Goal: Navigation & Orientation: Find specific page/section

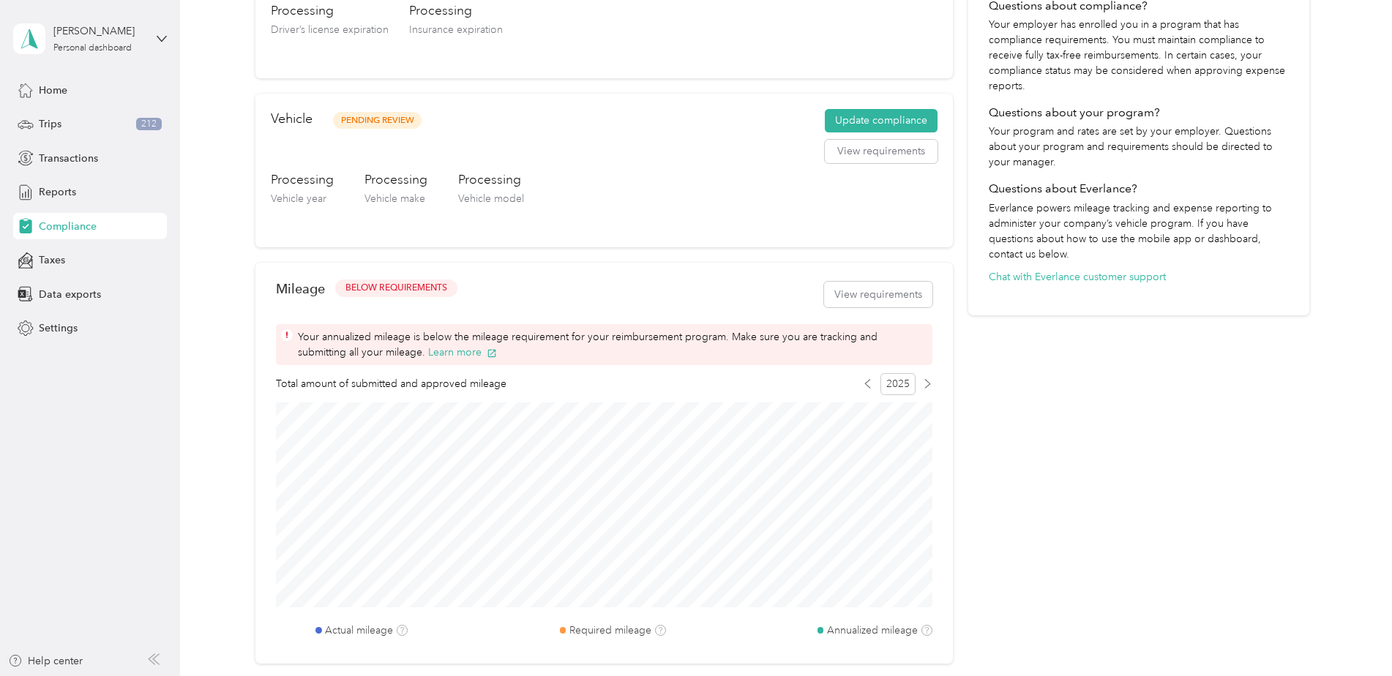
scroll to position [10, 0]
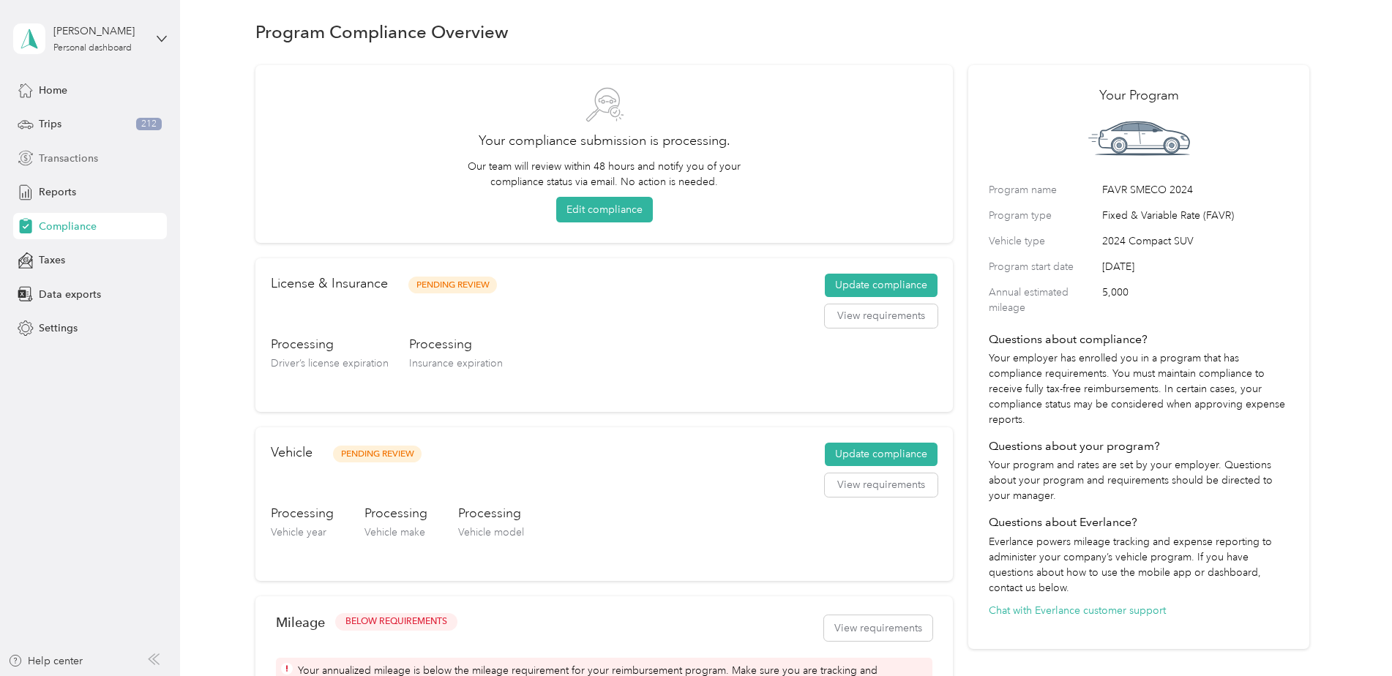
click at [78, 161] on span "Transactions" at bounding box center [68, 158] width 59 height 15
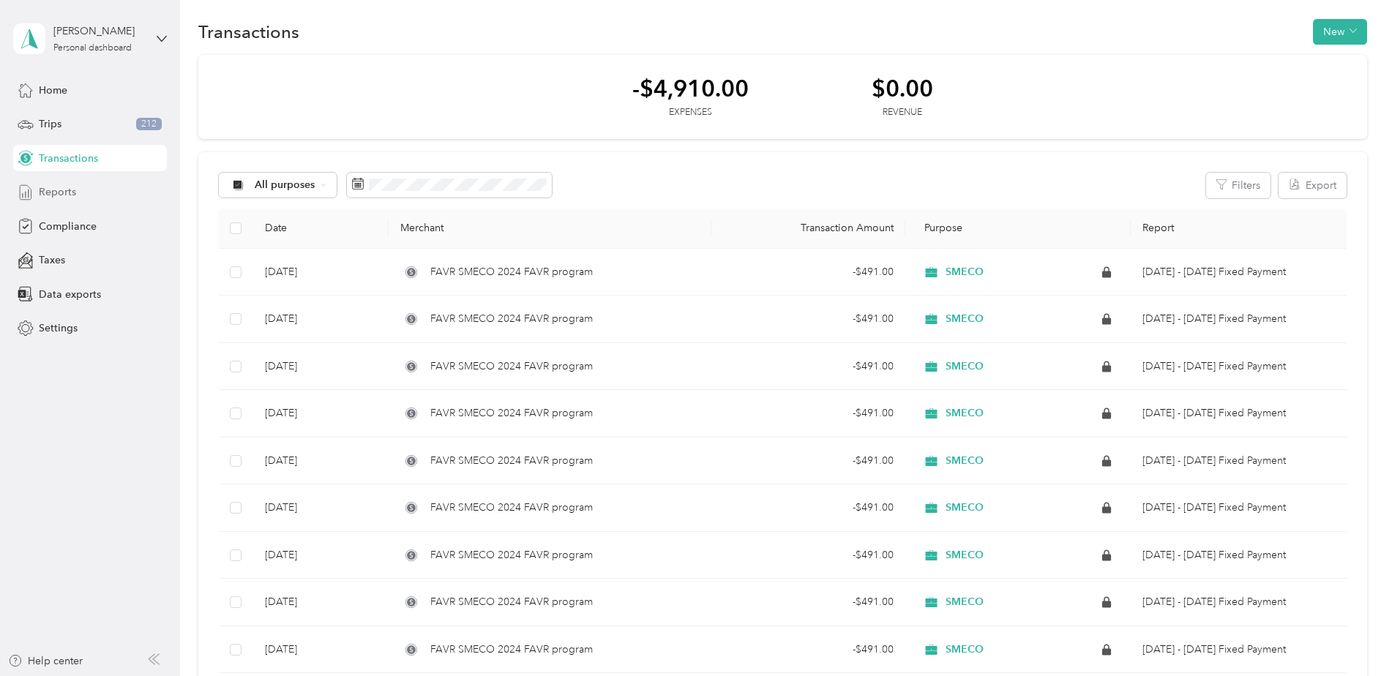
click at [67, 190] on span "Reports" at bounding box center [57, 191] width 37 height 15
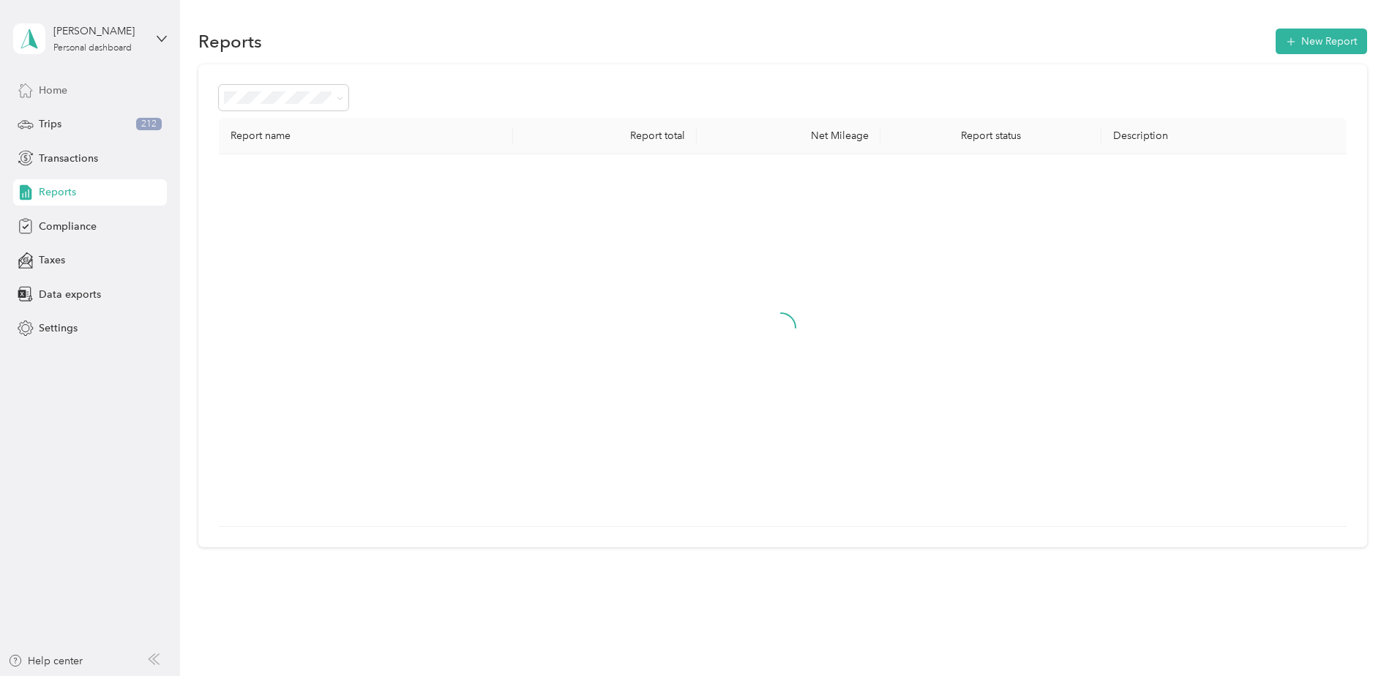
click at [51, 98] on div "Home" at bounding box center [90, 90] width 154 height 26
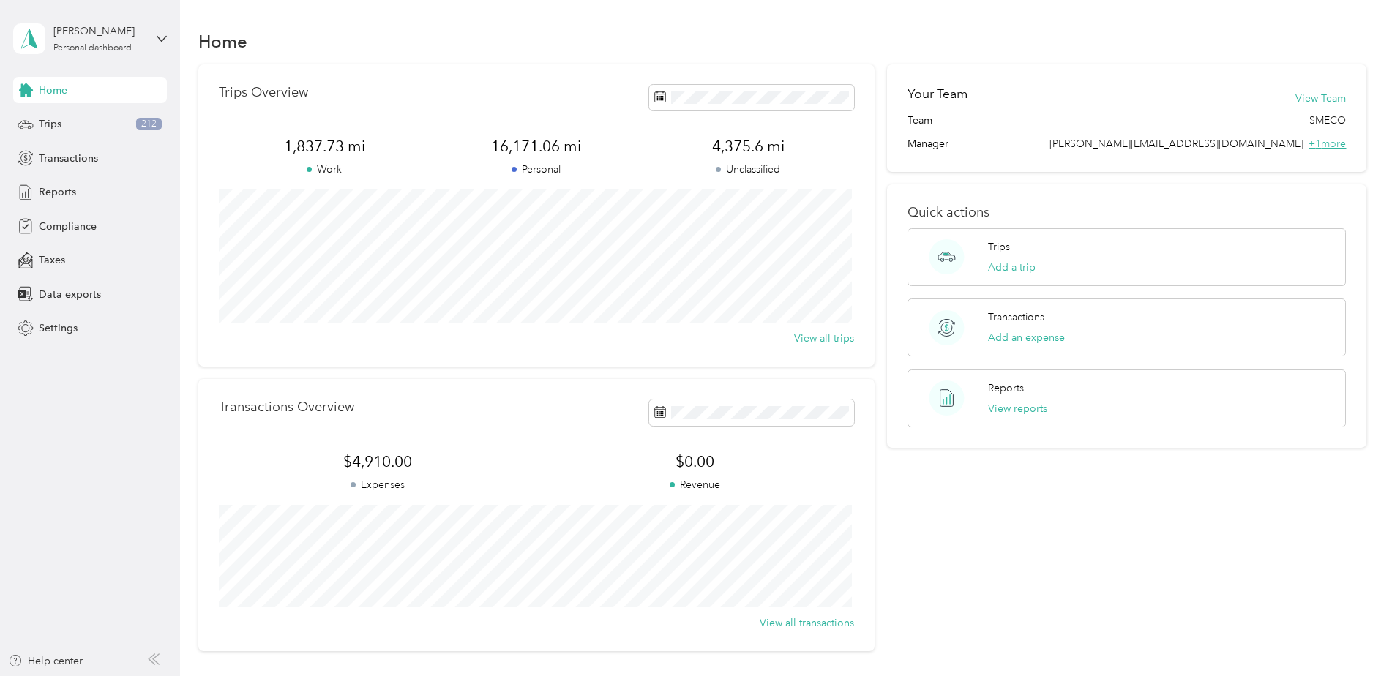
click at [1326, 144] on span "+ 1 more" at bounding box center [1326, 144] width 37 height 12
click at [93, 293] on span "Data exports" at bounding box center [70, 294] width 62 height 15
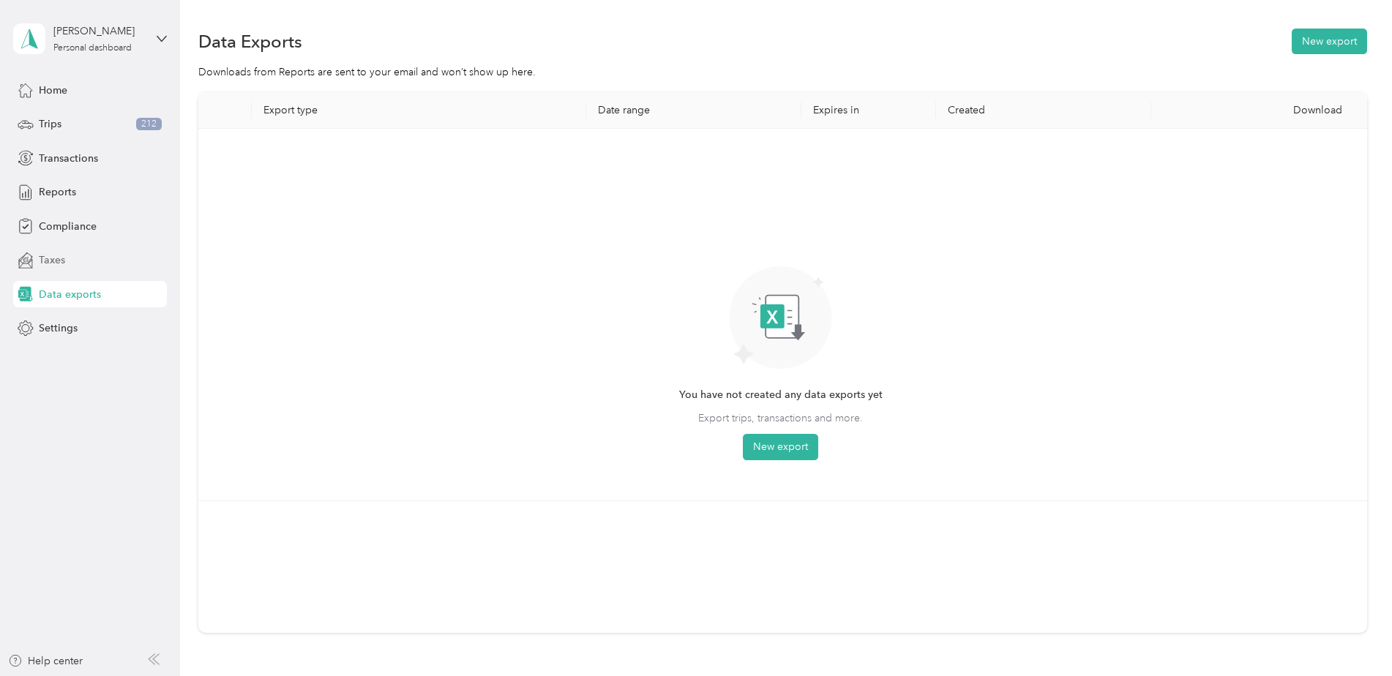
click at [65, 262] on div "Taxes" at bounding box center [90, 260] width 154 height 26
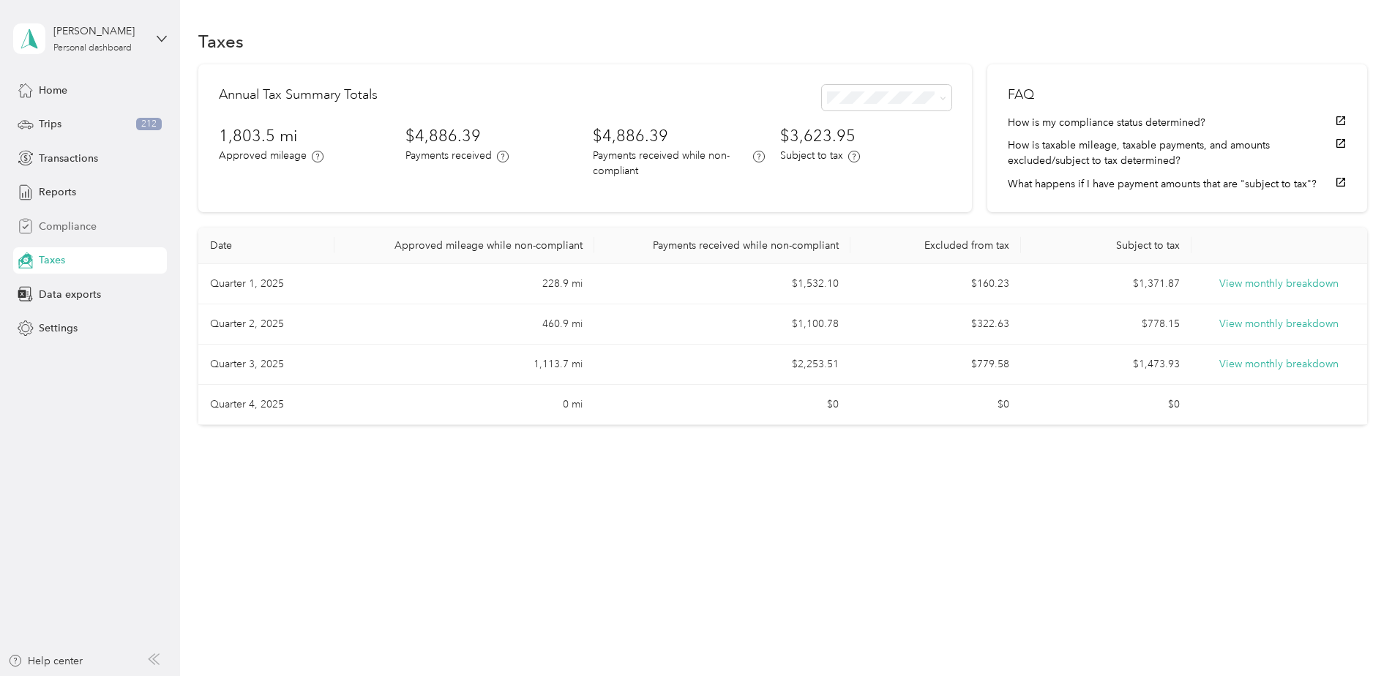
click at [66, 225] on span "Compliance" at bounding box center [68, 226] width 58 height 15
